Goal: Task Accomplishment & Management: Manage account settings

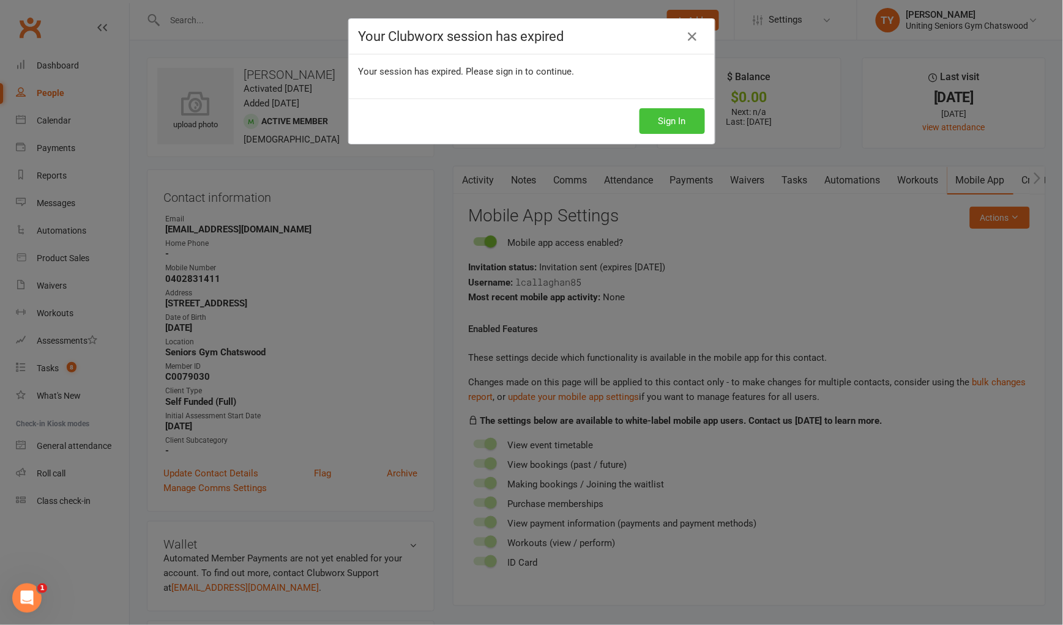
click at [686, 124] on button "Sign In" at bounding box center [671, 121] width 65 height 26
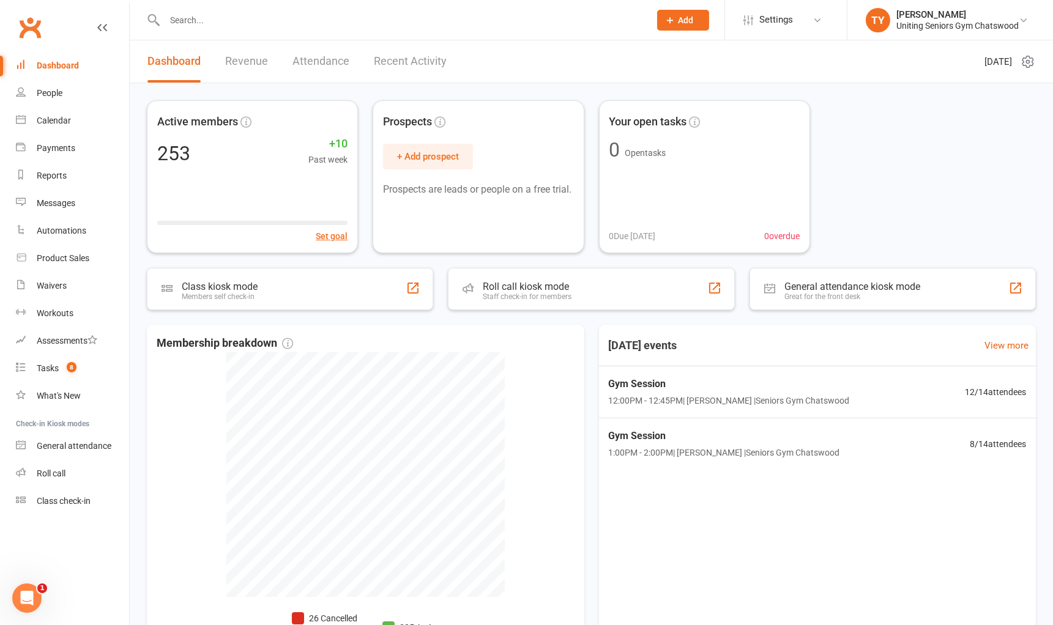
click at [138, 93] on div "Active members 253 +10 Past week Set goal Prospects + Add prospect Prospects ar…" at bounding box center [591, 424] width 923 height 682
click at [245, 20] on input "text" at bounding box center [401, 20] width 480 height 17
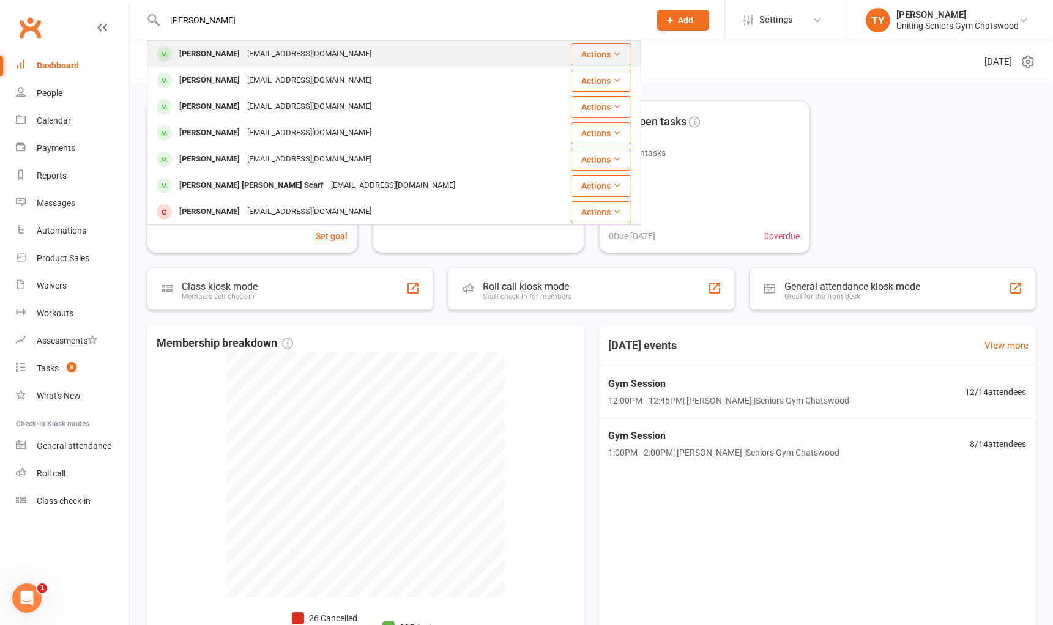
type input "[PERSON_NAME]"
click at [260, 50] on div "annachanchua@hotmail.com" at bounding box center [309, 54] width 132 height 18
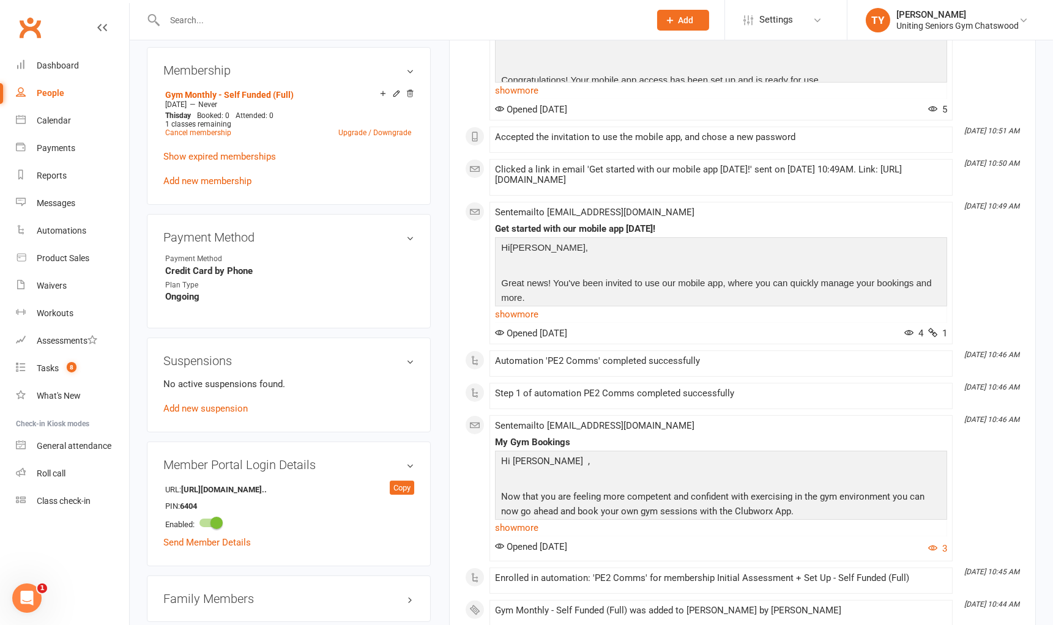
scroll to position [612, 0]
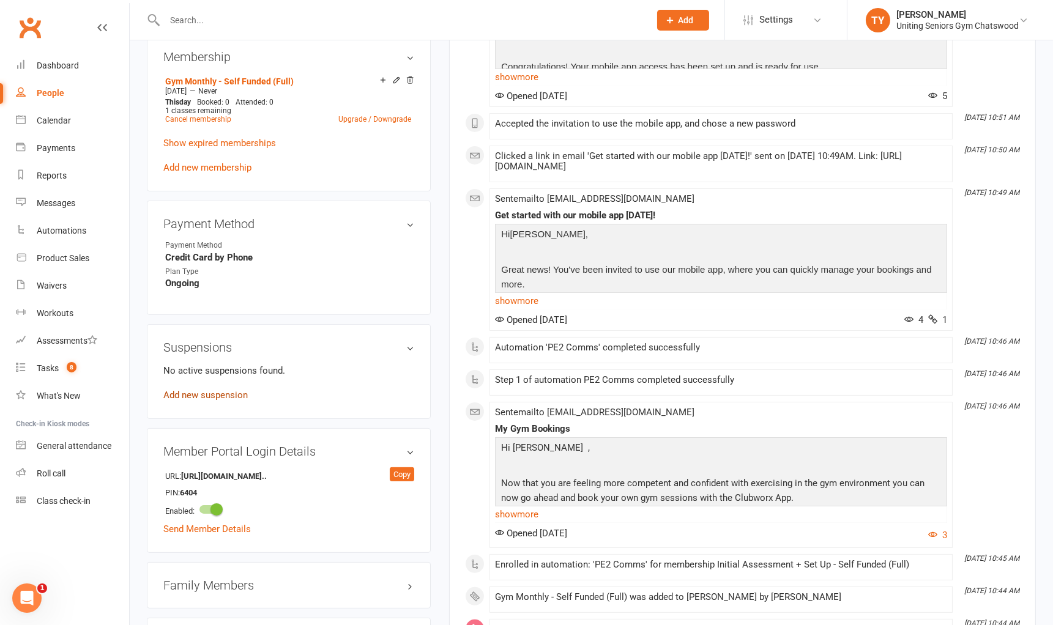
click at [243, 393] on link "Add new suspension" at bounding box center [205, 395] width 84 height 11
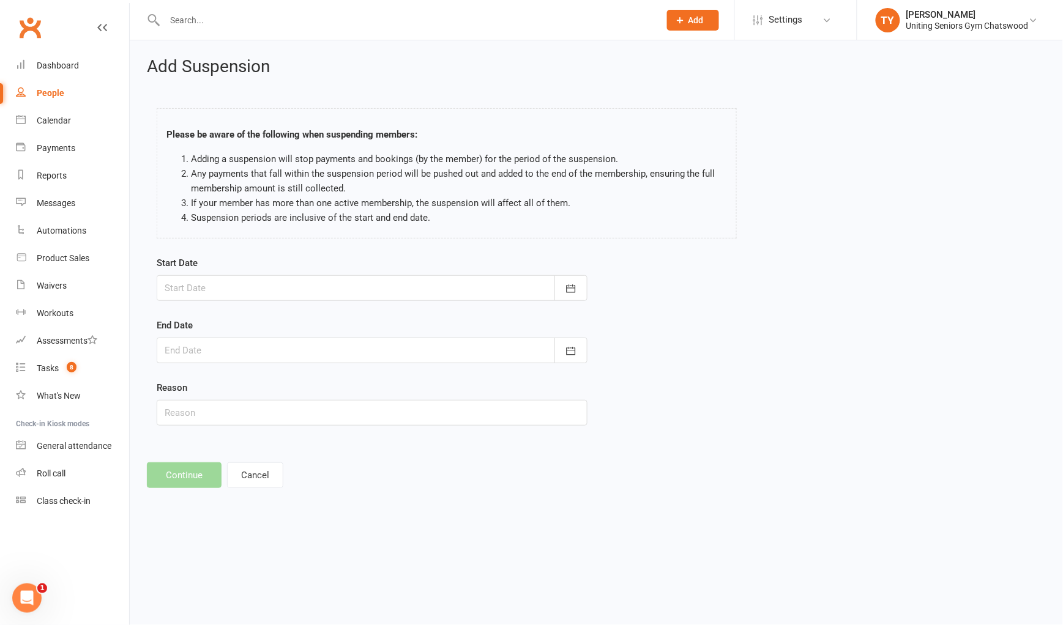
click at [355, 296] on div at bounding box center [372, 288] width 431 height 26
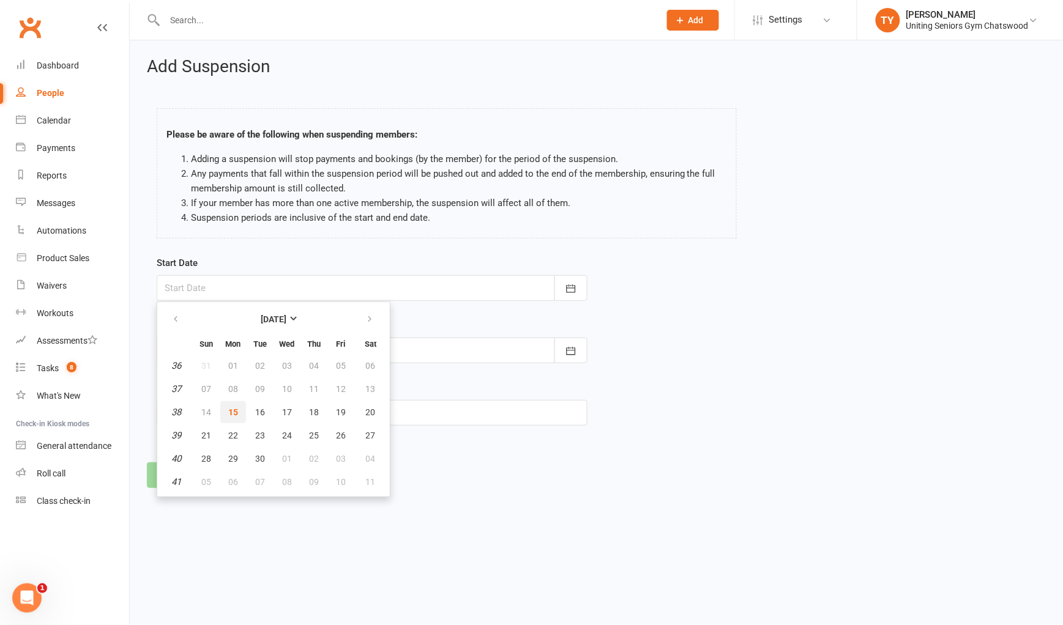
click at [228, 412] on span "15" at bounding box center [233, 412] width 10 height 10
type input "15 Sep 2025"
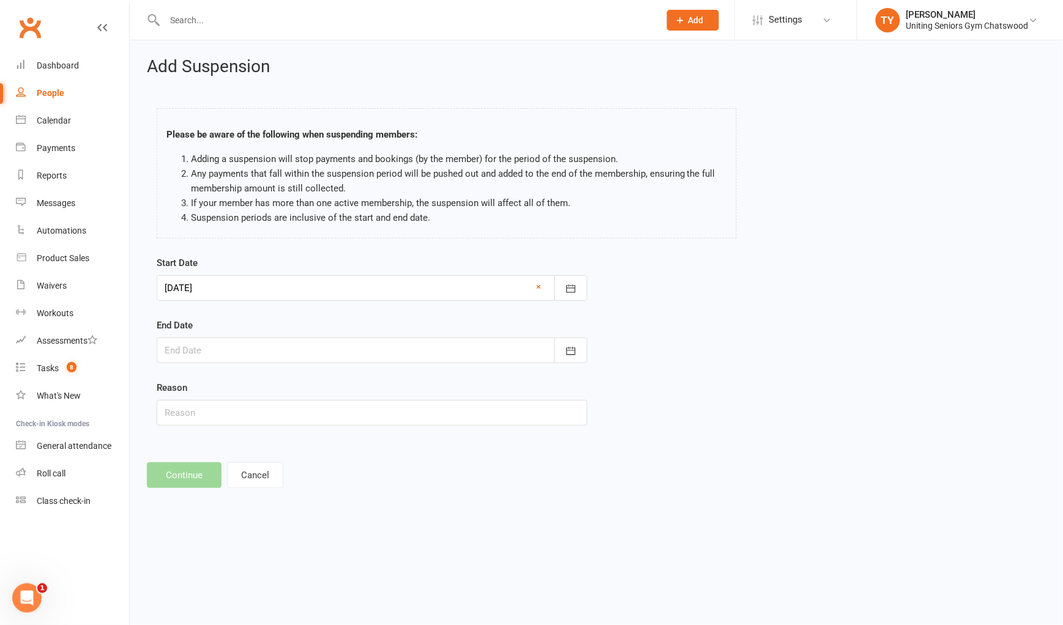
click at [260, 344] on div at bounding box center [372, 351] width 431 height 26
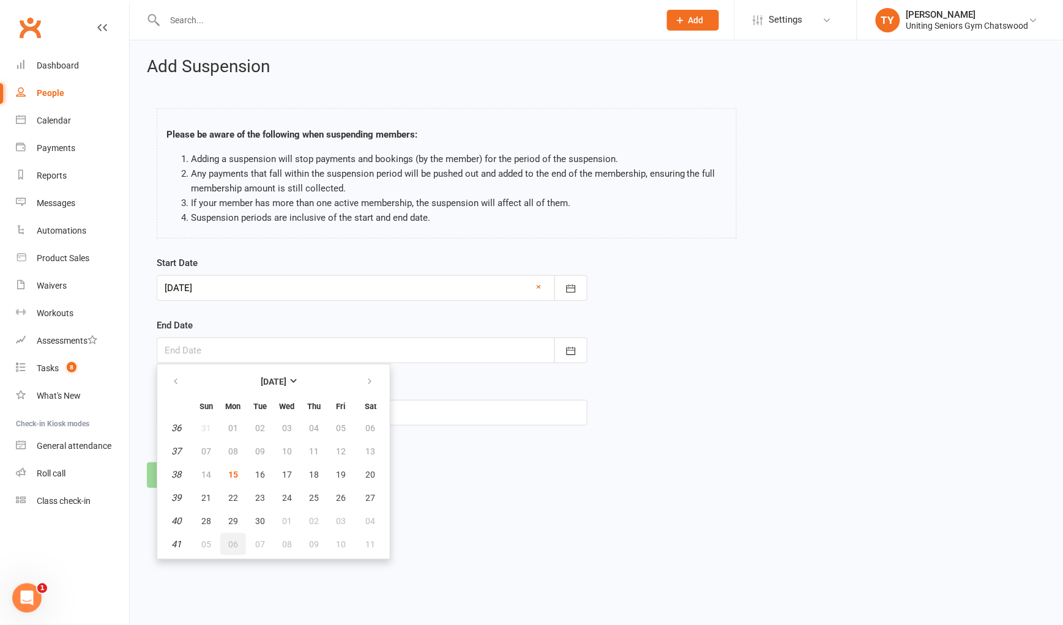
click at [237, 536] on button "06" at bounding box center [233, 544] width 26 height 22
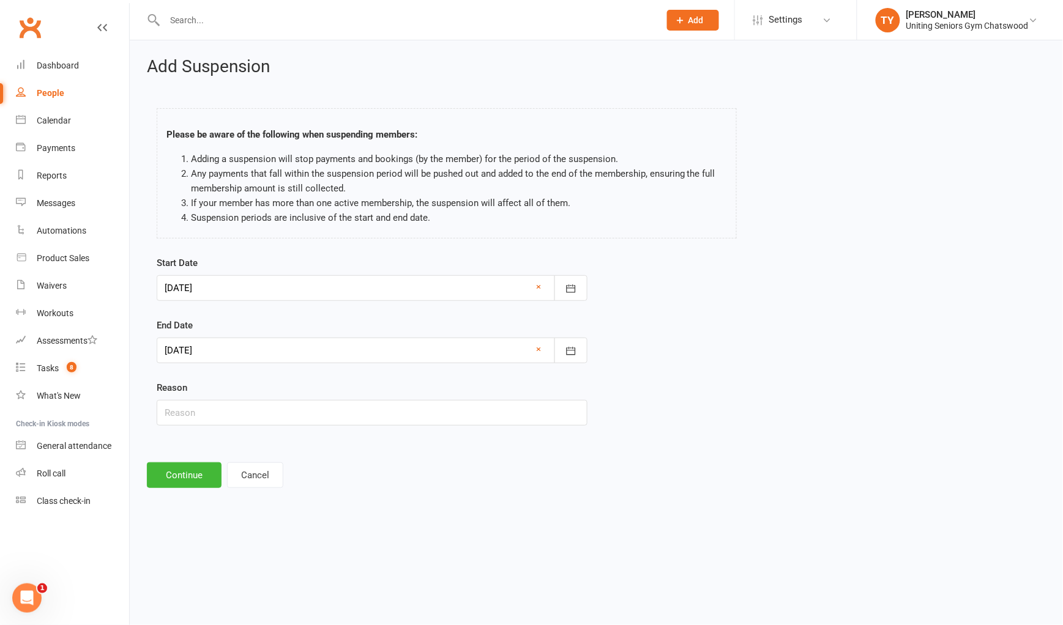
click at [343, 352] on div at bounding box center [372, 351] width 431 height 26
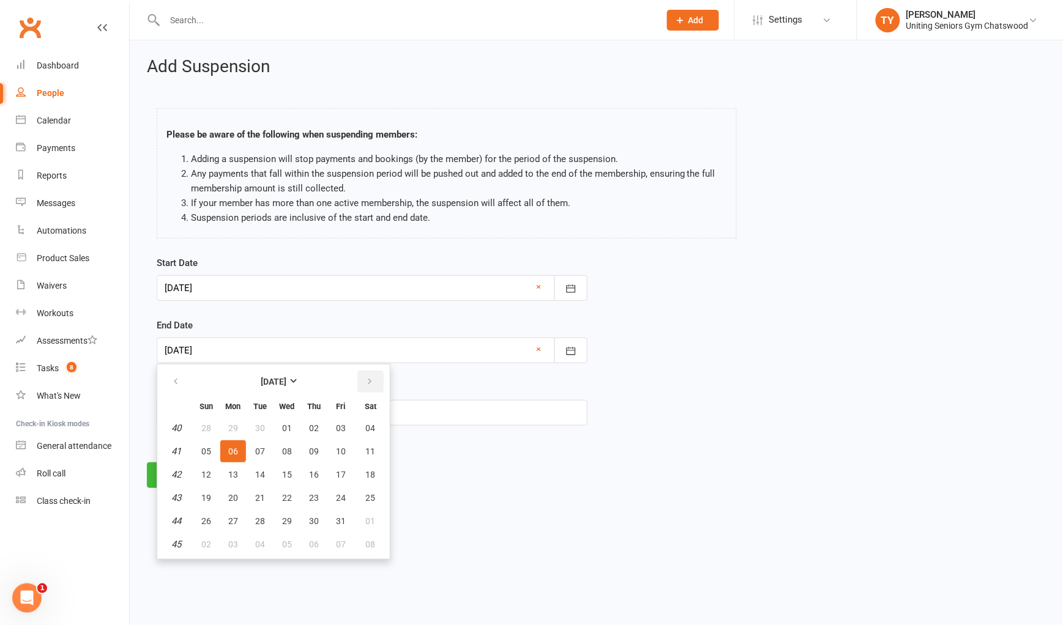
click at [374, 377] on button "button" at bounding box center [370, 382] width 26 height 22
click at [185, 376] on button "button" at bounding box center [176, 382] width 26 height 22
click at [216, 466] on button "12" at bounding box center [206, 475] width 26 height 22
type input "12 Oct 2025"
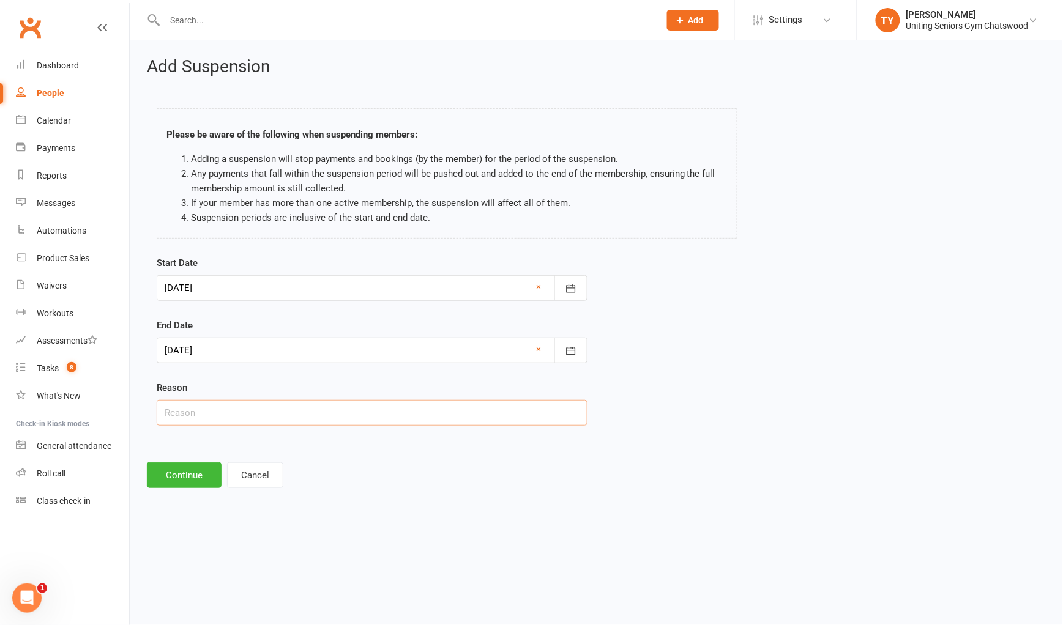
click at [241, 418] on input "text" at bounding box center [372, 413] width 431 height 26
type input "retinal tear"
click at [199, 468] on button "Continue" at bounding box center [184, 476] width 75 height 26
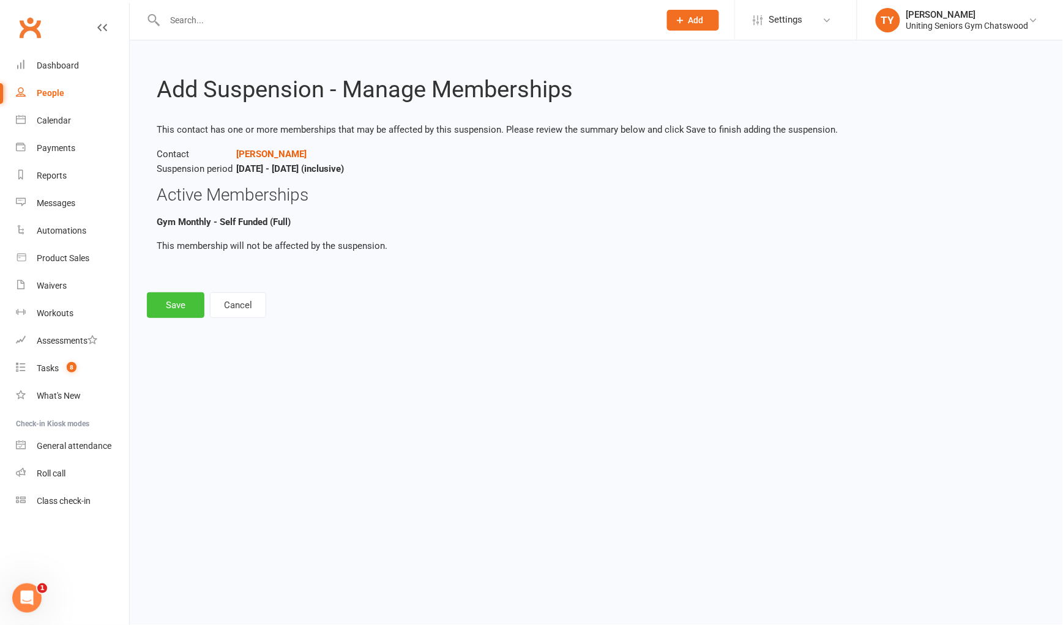
click at [179, 312] on button "Save" at bounding box center [176, 305] width 58 height 26
